Goal: Task Accomplishment & Management: Use online tool/utility

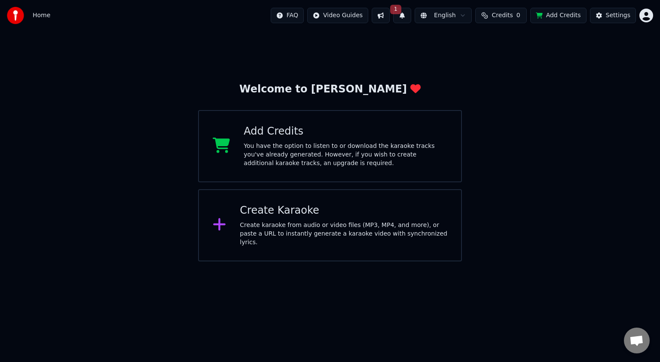
click at [520, 18] on button "Credits 0" at bounding box center [501, 15] width 52 height 15
click at [508, 62] on button "Refresh" at bounding box center [507, 64] width 44 height 15
click at [330, 248] on div "Create Karaoke Create karaoke from audio or video files (MP3, MP4, and more), o…" at bounding box center [330, 225] width 264 height 72
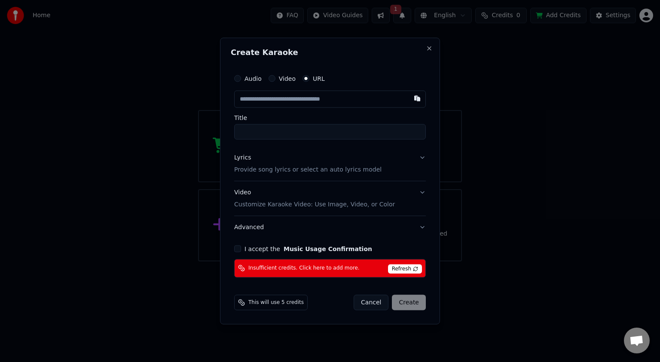
click at [404, 268] on span "Refresh" at bounding box center [405, 268] width 34 height 9
click at [405, 266] on span "Refresh" at bounding box center [405, 268] width 34 height 9
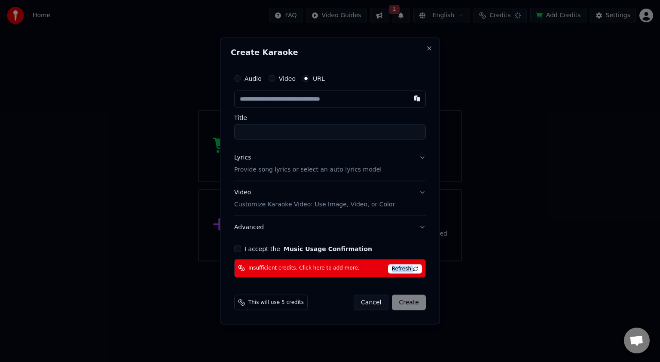
click at [402, 270] on span "Refresh" at bounding box center [405, 268] width 34 height 9
click at [324, 269] on span "Insufficient credits. Click here to add more." at bounding box center [303, 268] width 111 height 7
click at [306, 269] on span "Insufficient credits. Click here to add more." at bounding box center [303, 268] width 111 height 7
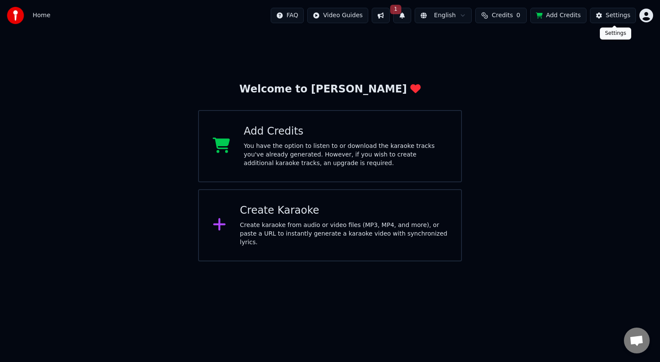
click at [611, 15] on div "Settings" at bounding box center [618, 15] width 25 height 9
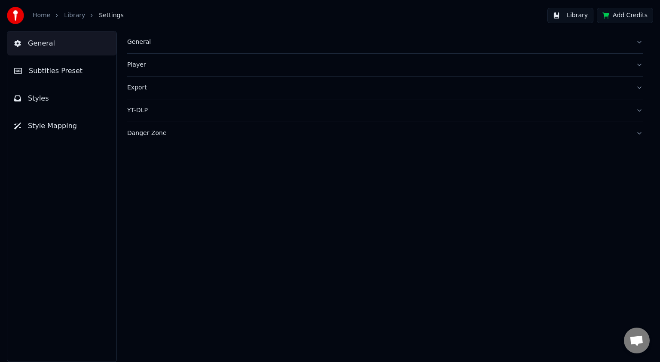
click at [32, 17] on div "Home Library Settings" at bounding box center [65, 15] width 117 height 17
click at [56, 14] on icon "breadcrumb" at bounding box center [57, 15] width 6 height 6
click at [69, 17] on link "Library" at bounding box center [74, 15] width 21 height 9
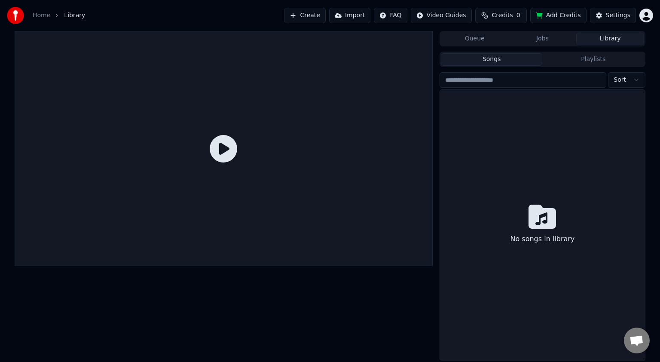
click at [233, 142] on icon at bounding box center [224, 149] width 28 height 28
drag, startPoint x: 233, startPoint y: 146, endPoint x: 248, endPoint y: 138, distance: 16.2
click at [233, 146] on icon at bounding box center [224, 149] width 28 height 28
click at [655, 58] on div "Queue Jobs Library Songs Playlists Sort No songs in library" at bounding box center [330, 196] width 660 height 330
click at [215, 143] on icon at bounding box center [224, 149] width 28 height 28
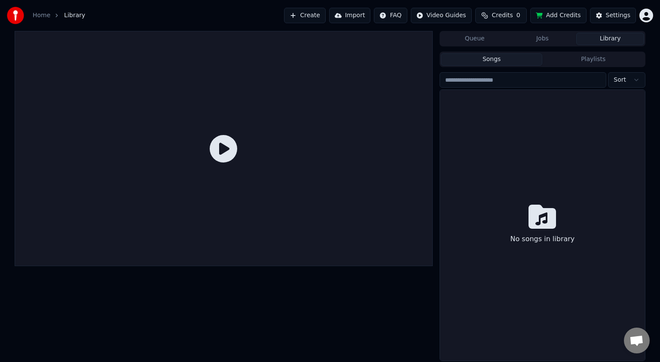
click at [320, 15] on button "Create" at bounding box center [305, 15] width 42 height 15
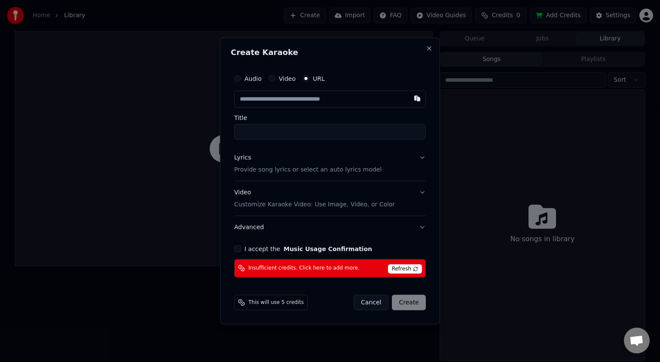
click at [237, 252] on button "I accept the Music Usage Confirmation" at bounding box center [237, 248] width 7 height 7
